Goal: Navigation & Orientation: Understand site structure

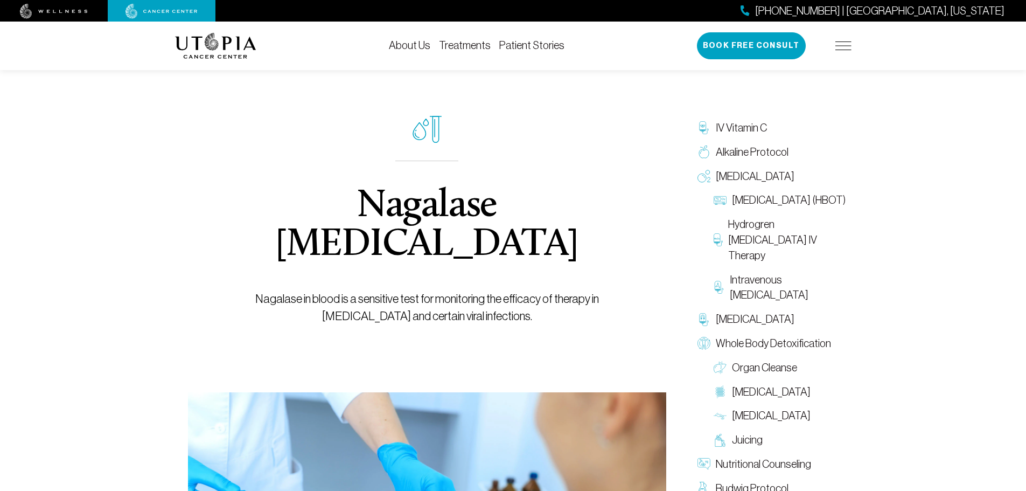
click at [466, 47] on link "Treatments" at bounding box center [465, 45] width 52 height 12
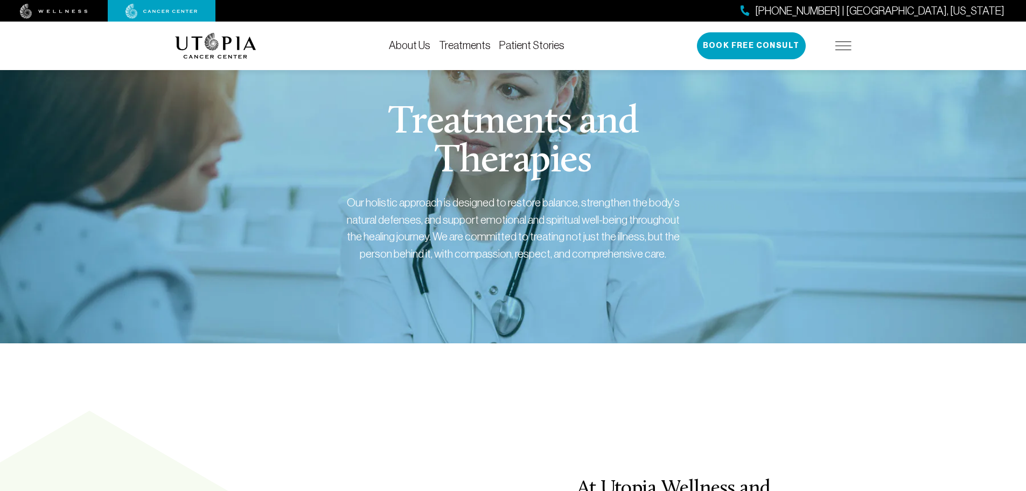
click at [514, 50] on link "Patient Stories" at bounding box center [531, 45] width 65 height 12
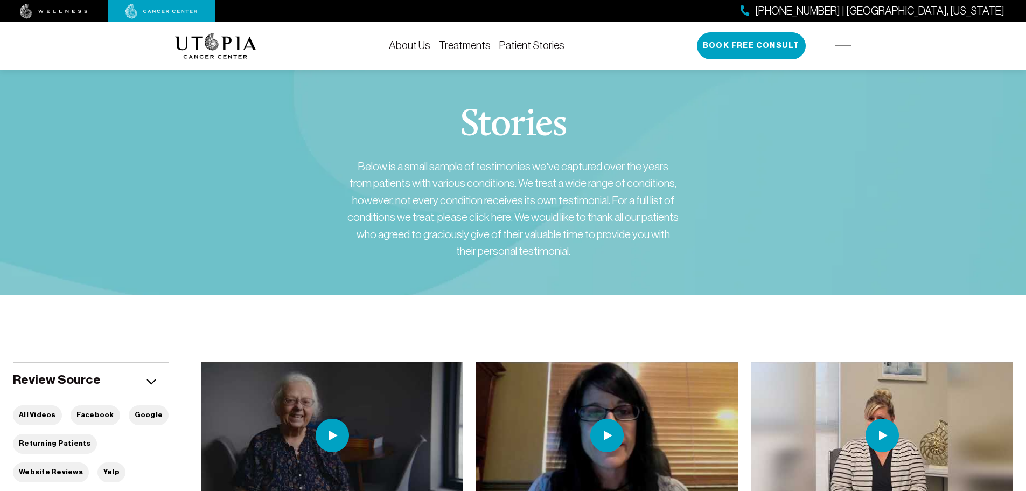
click at [413, 44] on link "About Us" at bounding box center [409, 45] width 41 height 12
